Goal: Communication & Community: Answer question/provide support

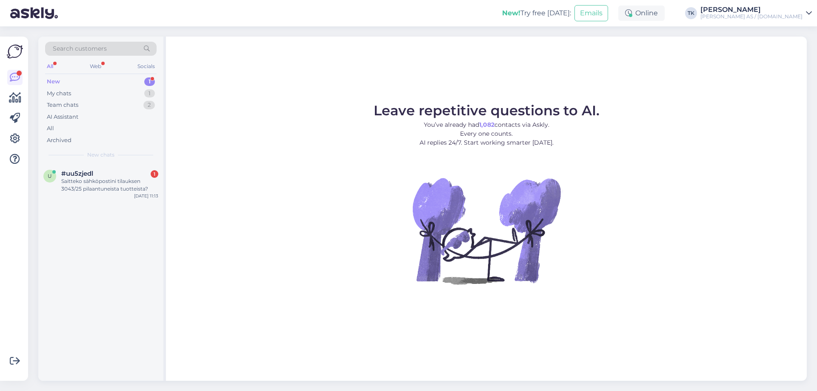
click at [68, 78] on div "New 1" at bounding box center [100, 82] width 111 height 12
click at [106, 184] on div "Saitteko sähköpostini tilauksen 3043/25 pilaantuneista tuotteista?" at bounding box center [109, 184] width 97 height 15
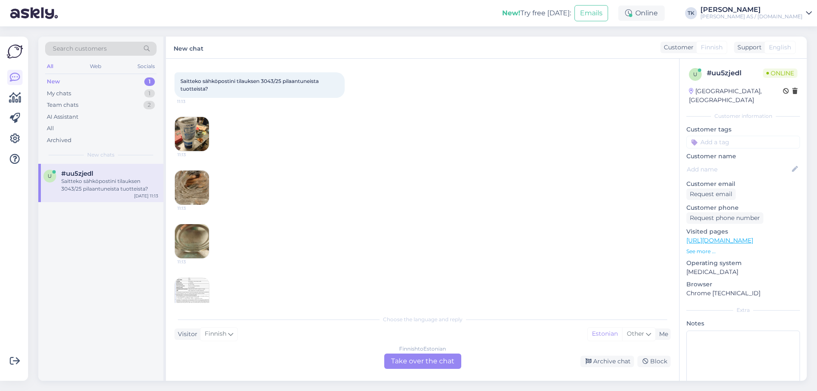
scroll to position [59, 0]
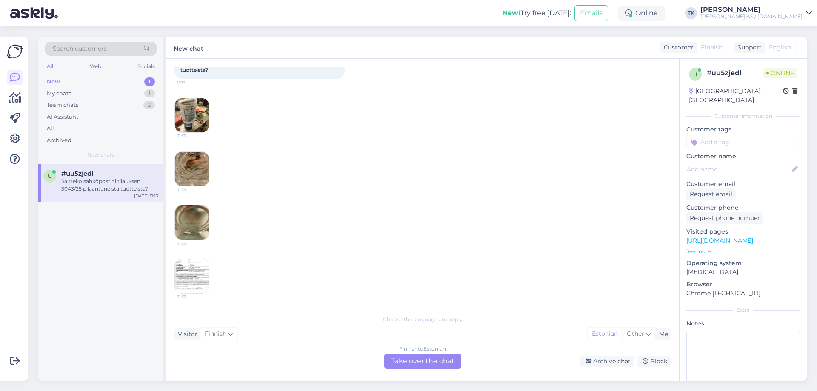
click at [193, 115] on img at bounding box center [192, 115] width 34 height 34
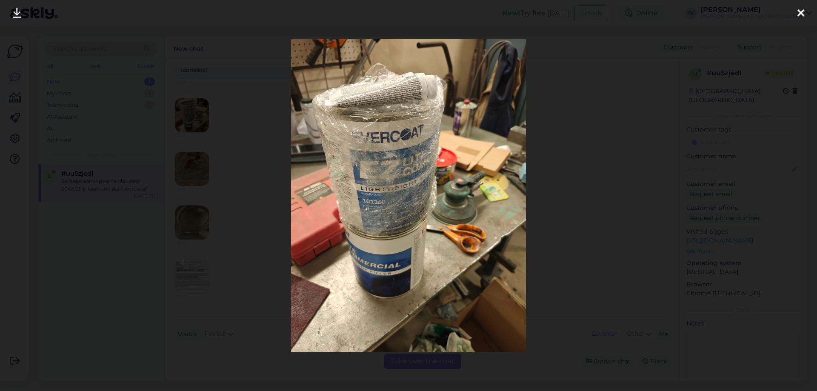
click at [802, 12] on icon at bounding box center [800, 13] width 7 height 11
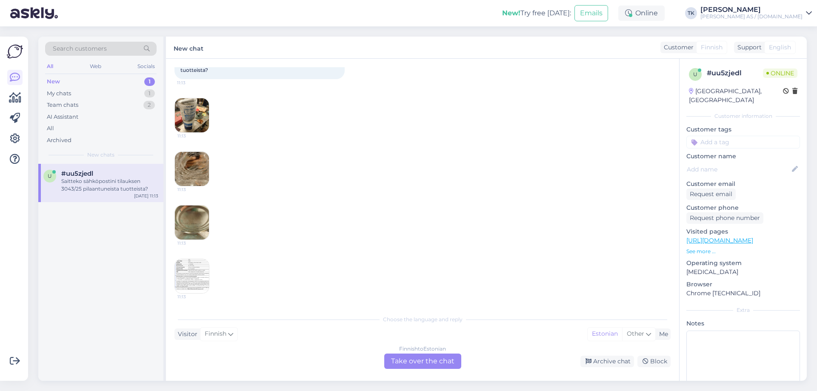
click at [194, 170] on img at bounding box center [192, 169] width 34 height 34
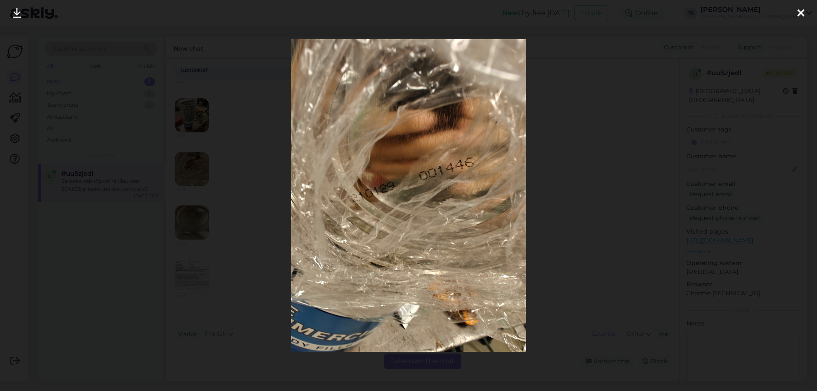
drag, startPoint x: 799, startPoint y: 8, endPoint x: 788, endPoint y: 12, distance: 12.0
click at [798, 8] on icon at bounding box center [800, 13] width 7 height 11
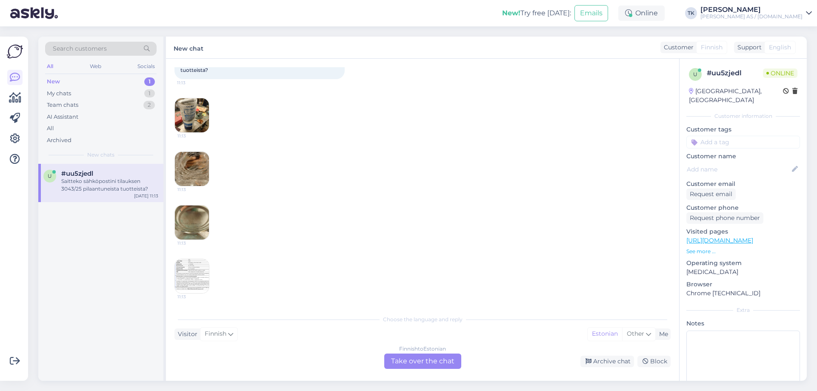
click at [195, 216] on img at bounding box center [192, 222] width 34 height 34
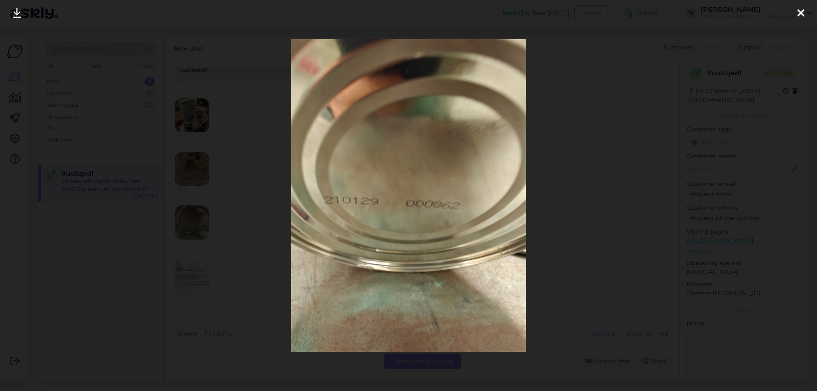
click at [800, 8] on icon at bounding box center [800, 13] width 7 height 11
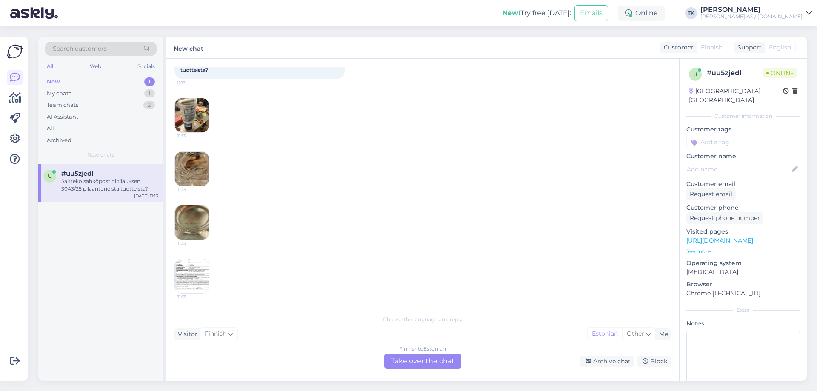
click at [184, 276] on img at bounding box center [192, 276] width 34 height 34
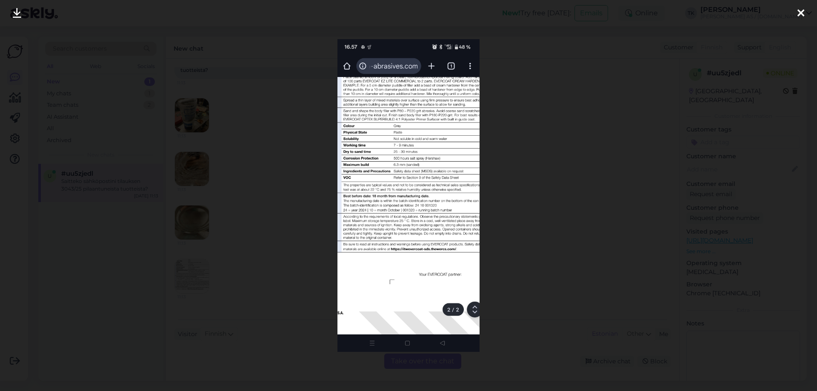
click at [804, 10] on div at bounding box center [800, 13] width 17 height 27
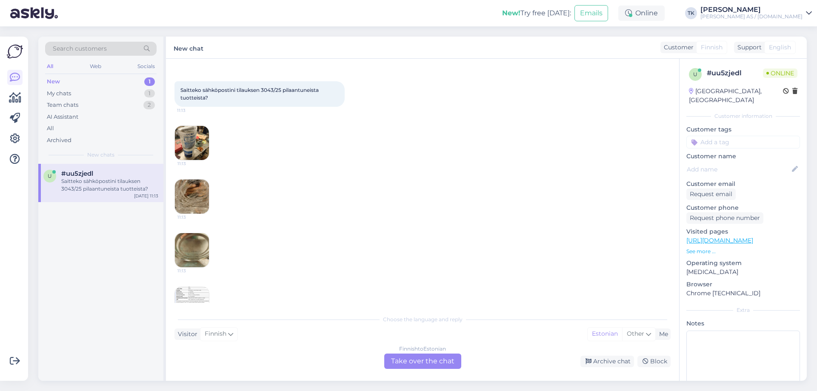
scroll to position [0, 0]
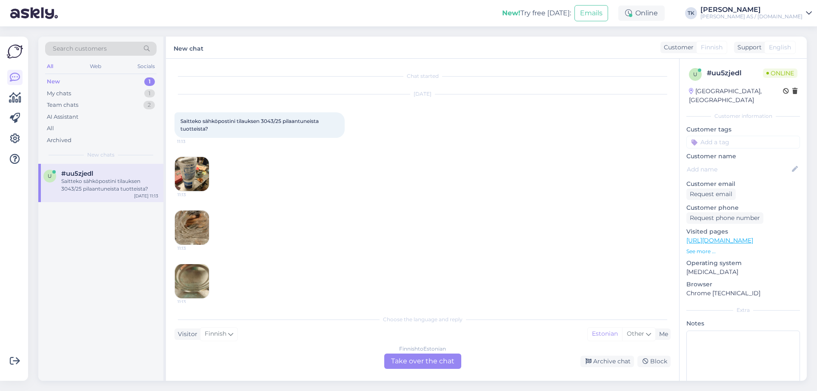
click at [429, 358] on div "Finnish to Estonian Take over the chat" at bounding box center [422, 361] width 77 height 15
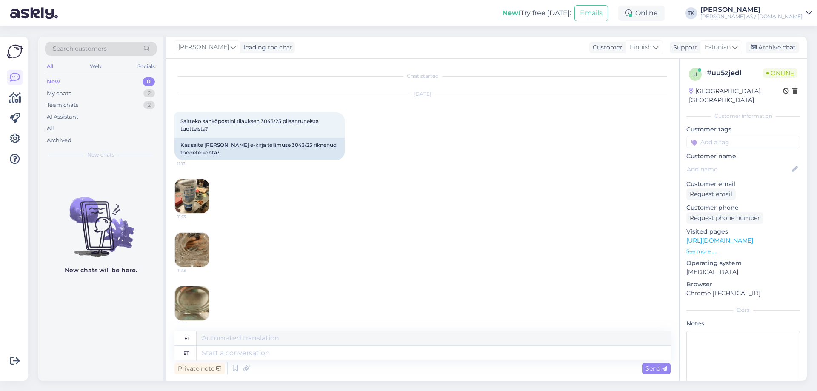
scroll to position [60, 0]
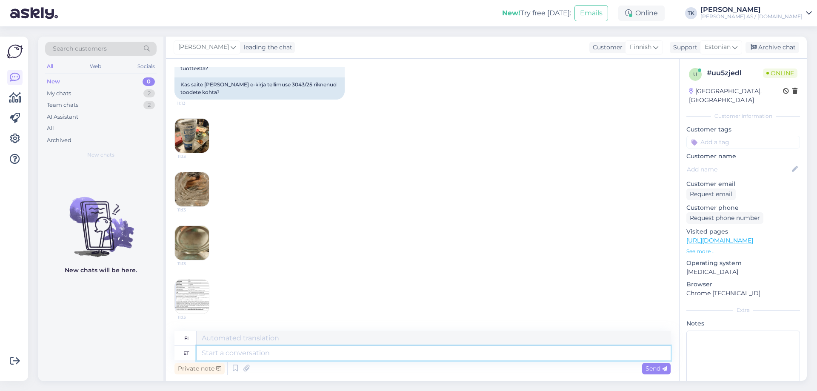
click at [224, 351] on textarea at bounding box center [434, 353] width 474 height 14
type textarea "Tere"
type textarea "Hei"
type textarea "[PERSON_NAME]"
type textarea "Hei -kirjain"
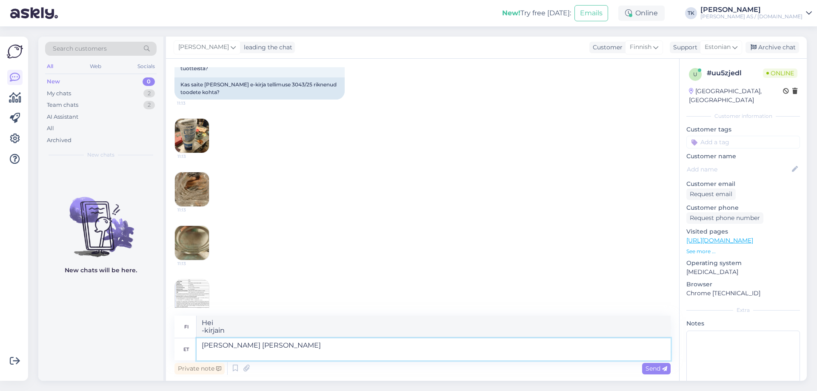
type textarea "[PERSON_NAME] [PERSON_NAME]"
type textarea "[PERSON_NAME] on kirje ja"
type textarea "[PERSON_NAME] [PERSON_NAME] tegeleme"
type textarea "[PERSON_NAME] on kirje ja käsittelemme sen."
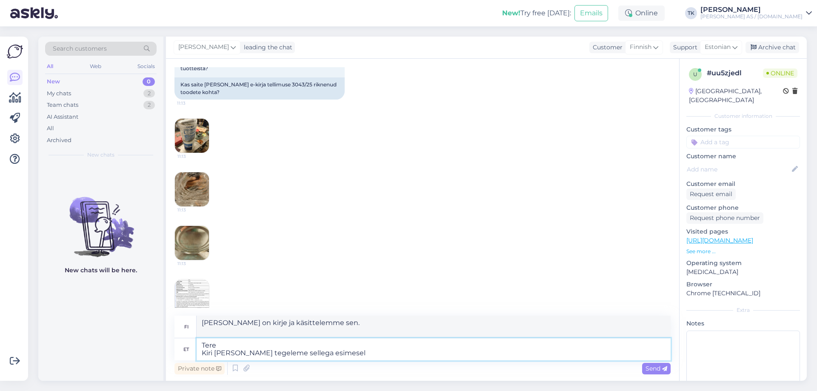
type textarea "Tere Kiri [PERSON_NAME] tegeleme sellega esimesel"
type textarea "[PERSON_NAME] on kirje ja käsittelemme sen mahdollisimman pian."
type textarea "Tere Kiri [PERSON_NAME] tegeleme sellega esimesel võimalusel"
type textarea "[PERSON_NAME] vastaanottanut kirjeen ja käsittelemme sen mahdollisimman pian."
type textarea "Tere Kiri [PERSON_NAME] tegeleme sellega esimesel võimalusel."
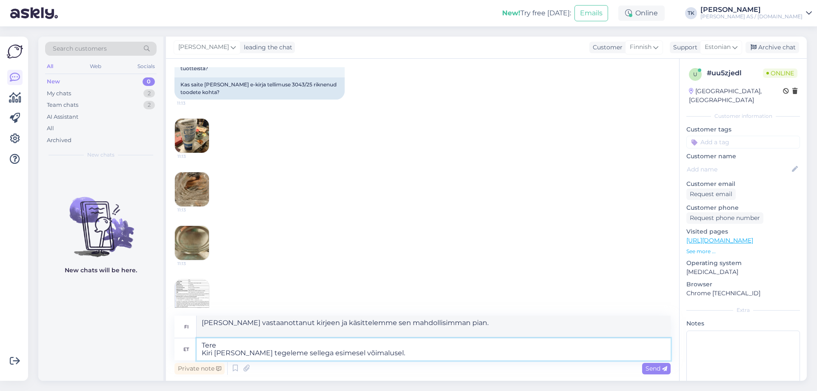
type textarea "[PERSON_NAME] vastaanottaneet kirjeen ja käsittelemme sen mahdollisimman pian."
drag, startPoint x: 213, startPoint y: 351, endPoint x: 203, endPoint y: 351, distance: 9.4
click at [199, 351] on textarea "Tere Kiri [PERSON_NAME] tegeleme sellega esimesel võimalusel." at bounding box center [434, 349] width 474 height 22
drag, startPoint x: 231, startPoint y: 351, endPoint x: 195, endPoint y: 351, distance: 35.3
click at [195, 351] on div "et Tere Kiri [PERSON_NAME] tegeleme sellega esimesel võimalusel." at bounding box center [422, 349] width 496 height 22
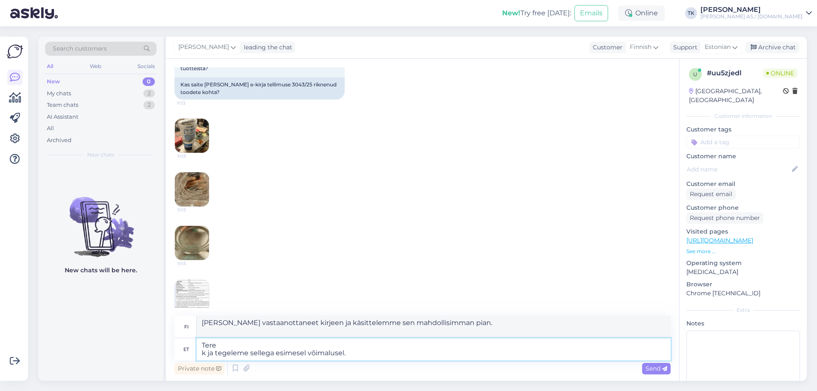
type textarea "Tere ki ja tegeleme sellega esimesel võimalusel."
type textarea "Hei ja käsittelemme asian mahdollisimman pian."
type textarea "Tere kir ja tegeleme sellega esimesel võimalusel."
type textarea "Hei ki, ja käsittelemme asian mahdollisimman pian."
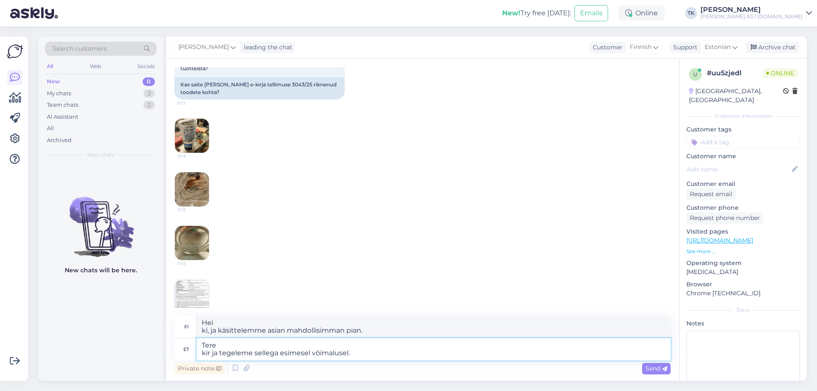
type textarea "Tere kirj ja tegeleme sellega esimesel võimalusel."
type textarea "[PERSON_NAME], ja käsittelemme asian mahdollisimman pian."
type textarea "Tere kirja ja tegeleme sellega esimesel võimalusel."
type textarea "Hei, kirjettä ja käsittelemme sen mahdollisimman pian."
type textarea "Tere kirja sa ja tegeleme sellega esimesel võimalusel."
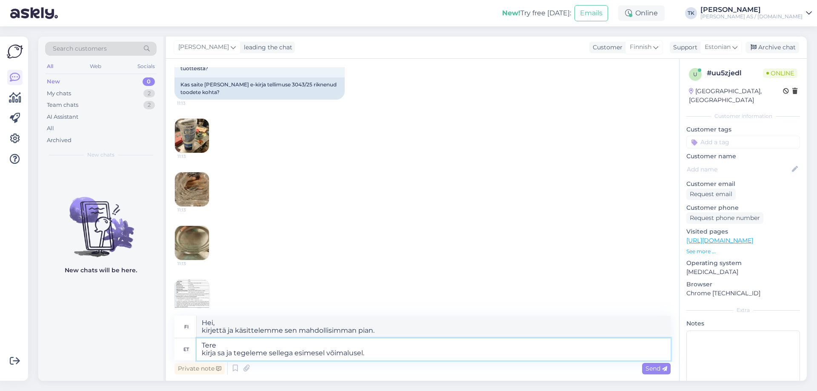
type textarea "Hei, sähköpostia, niin käsittelemme asian mahdollisimman pian."
type textarea "Tere kirja sai ja tegeleme sellega esimesel võimalusel."
type textarea "Hei kirjoita meille, niin käsittelemme asian mahdollisimman pian."
type textarea "Tere kirja [PERSON_NAME] tegeleme sellega esimesel võimalusel."
type textarea "[PERSON_NAME] vastaanottaneet kirjeesi ja käsittelemme sen mahdollisimman pian."
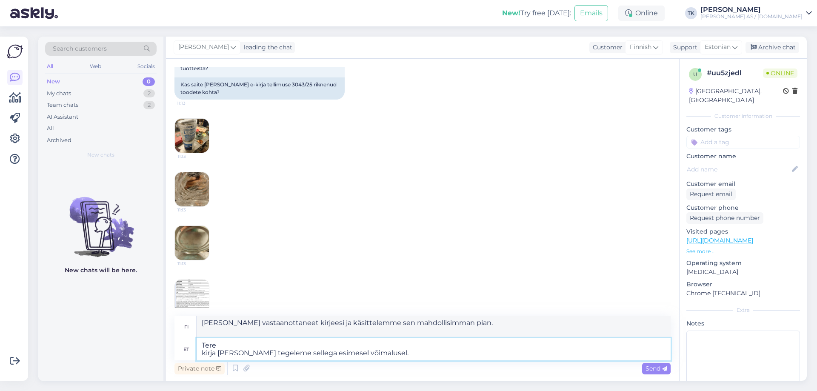
type textarea "Tere kirja [PERSON_NAME] tegeleme sellega esimesel võimalusel."
type textarea "[PERSON_NAME] vastaanottanut ja käsittelemme sen mahdollisimman pian."
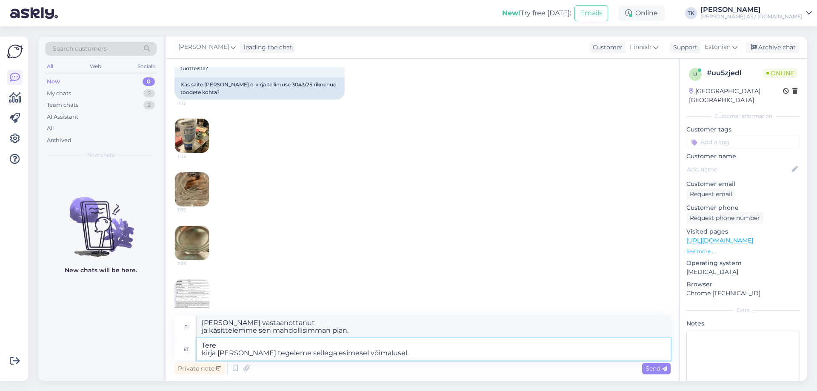
type textarea "Tere kirja saime k ja tegeleme sellega esimesel võimalusel."
type textarea "[PERSON_NAME] vastaanottaneet kirjeesi ja käsittelemme sen mahdollisimman pian."
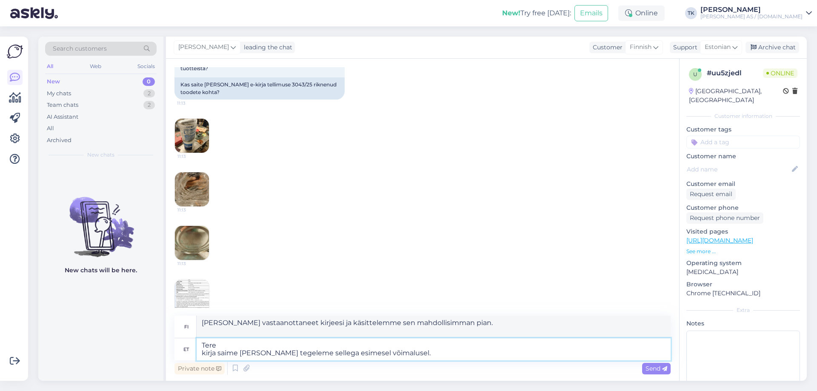
click at [204, 352] on textarea "Tere kirja saime [PERSON_NAME] tegeleme sellega esimesel võimalusel." at bounding box center [434, 349] width 474 height 22
type textarea "Tere [PERSON_NAME] [PERSON_NAME] tegeleme sellega esimesel võimalusel."
type textarea "[PERSON_NAME] vastaanottaneet valituksen ja käsittelemme sen mahdollisimman pia…"
type textarea "Tere Tirja saime [PERSON_NAME] tegeleme sellega esimesel võimalusel."
type textarea "Tirja, olemme vastaanottaneet viestisi ja käsittelemme sen mahdollisimman pian."
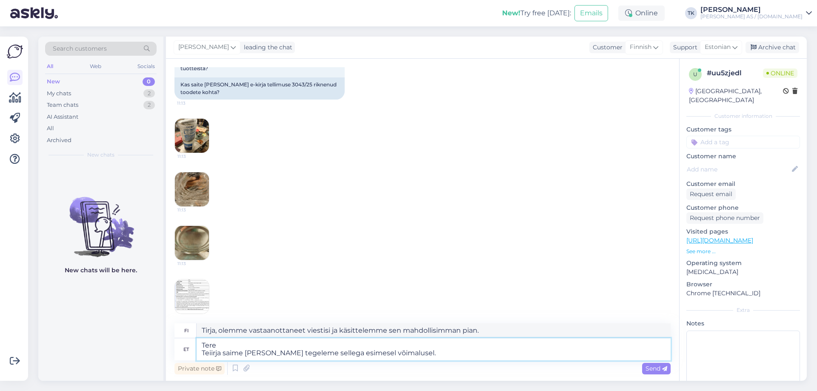
type textarea "Tere Teieirja saime [PERSON_NAME] tegeleme sellega esimesel võimalusel."
type textarea "[PERSON_NAME] vastaanottaneet viestisi ja käsittelemme sen mahdollisimman pian."
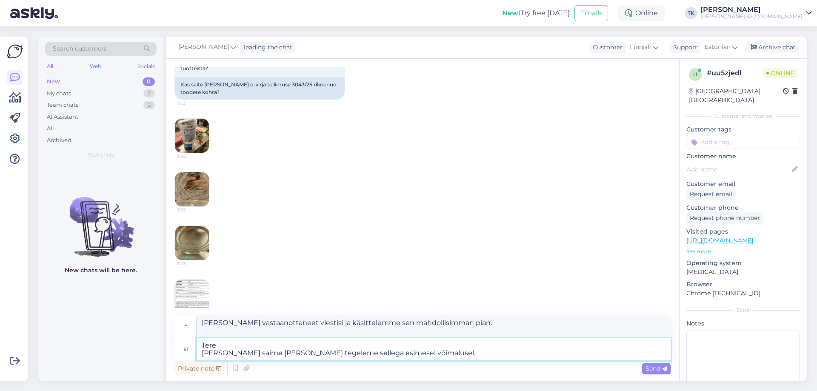
type textarea "Tere Teie kirja saime [PERSON_NAME] tegeleme sellega esimesel võimalusel."
type textarea "[PERSON_NAME] vastaanottaneet kirjeesi ja käsittelemme sen mahdollisimman pian."
type textarea "Tere Teie kirja saime [PERSON_NAME] tegeleme sellega esimesel võimalusel."
click at [655, 366] on span "Send" at bounding box center [656, 369] width 22 height 8
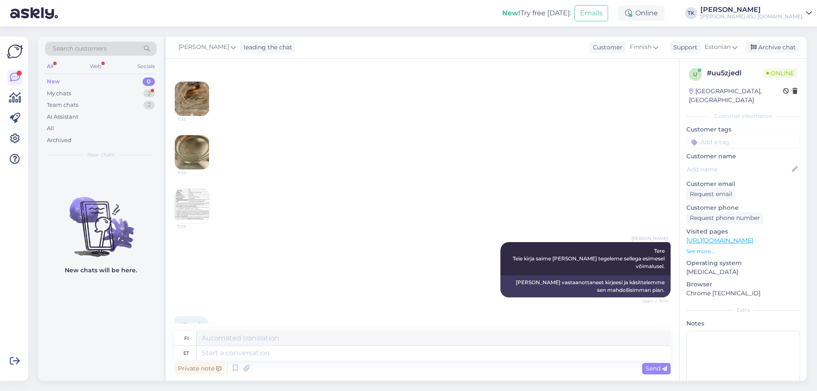
scroll to position [193, 0]
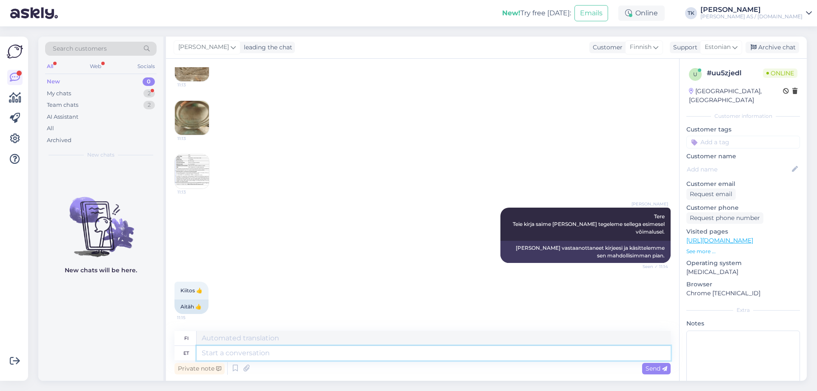
click at [221, 355] on textarea at bounding box center [434, 353] width 474 height 14
type textarea "Palujn"
type textarea "Ole hyvä."
type textarea "Palu"
type textarea "Ole hyvä"
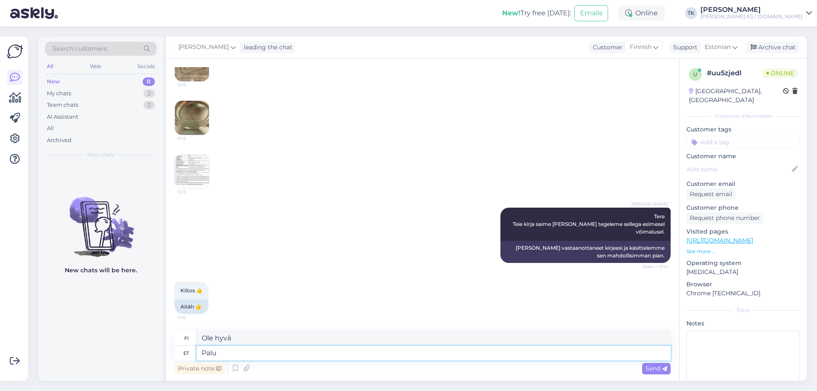
type textarea "Palun"
